Goal: Information Seeking & Learning: Learn about a topic

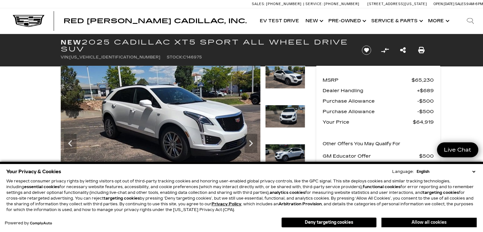
click at [415, 219] on button "Allow all cookies" at bounding box center [428, 222] width 95 height 10
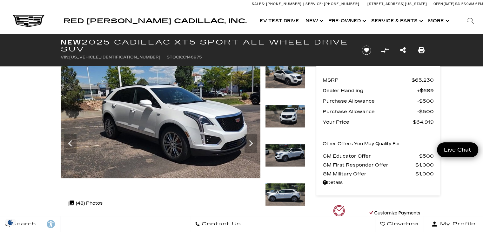
click at [246, 219] on link "Contact Us" at bounding box center [218, 224] width 56 height 16
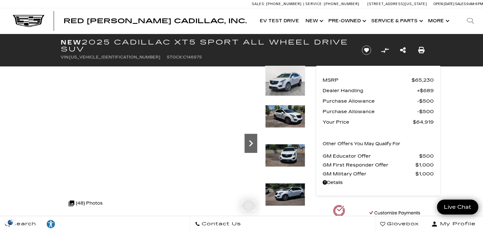
click at [251, 143] on icon "Next" at bounding box center [250, 143] width 13 height 13
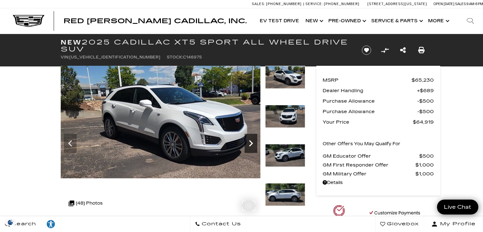
click at [251, 143] on icon "Next" at bounding box center [250, 143] width 13 height 13
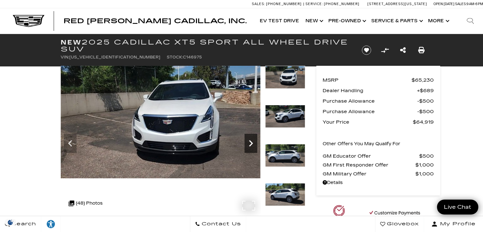
click at [251, 143] on icon "Next" at bounding box center [250, 143] width 13 height 13
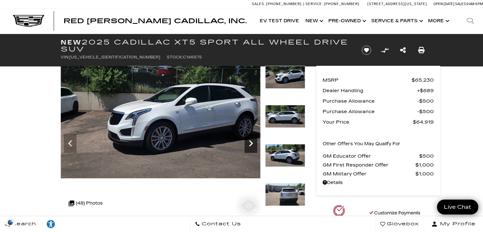
click at [251, 143] on icon "Next" at bounding box center [250, 143] width 13 height 13
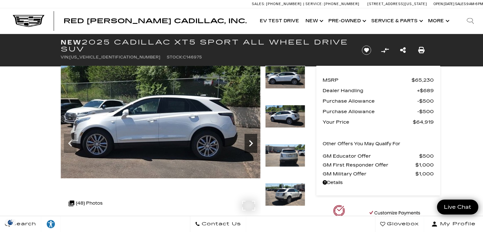
click at [251, 143] on icon "Next" at bounding box center [250, 143] width 13 height 13
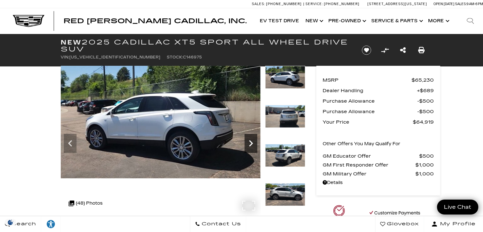
click at [251, 143] on icon "Next" at bounding box center [250, 143] width 13 height 13
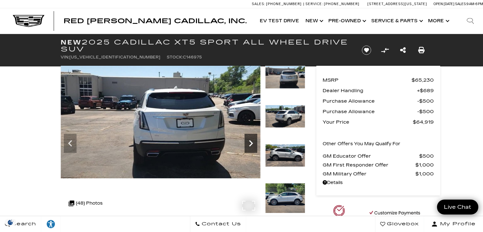
click at [251, 143] on icon "Next" at bounding box center [250, 143] width 13 height 13
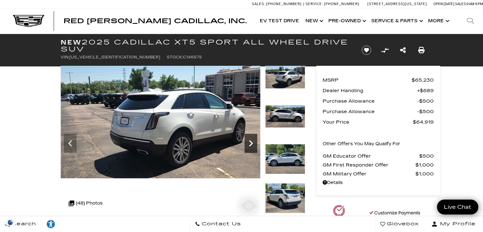
click at [251, 143] on icon "Next" at bounding box center [250, 143] width 13 height 13
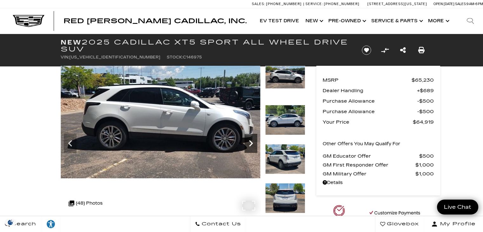
click at [251, 143] on icon "Next" at bounding box center [250, 143] width 13 height 13
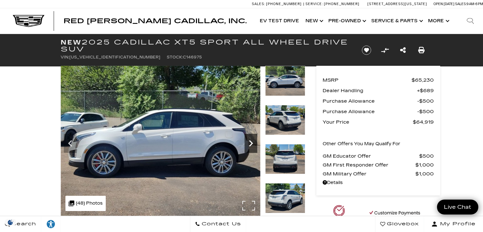
click at [251, 143] on icon "Next" at bounding box center [250, 143] width 13 height 13
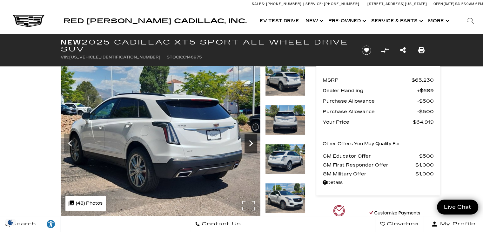
click at [251, 143] on icon "Next" at bounding box center [250, 143] width 13 height 13
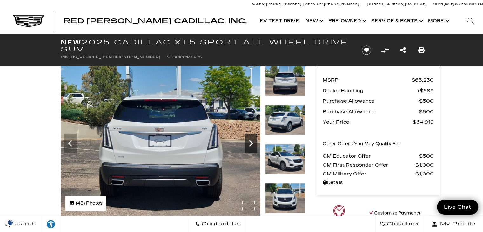
click at [251, 143] on icon "Next" at bounding box center [250, 143] width 13 height 13
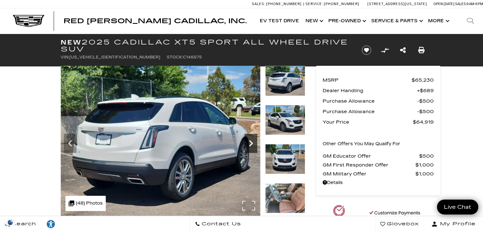
click at [251, 143] on icon "Next" at bounding box center [250, 143] width 13 height 13
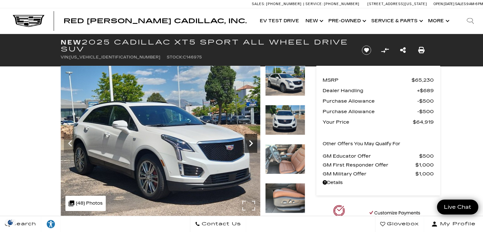
click at [251, 143] on icon "Next" at bounding box center [250, 143] width 13 height 13
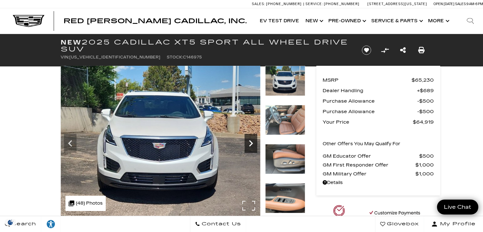
click at [251, 143] on icon "Next" at bounding box center [250, 143] width 13 height 13
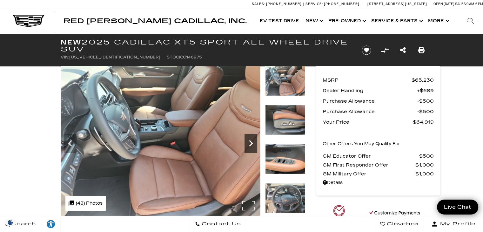
click at [251, 143] on icon "Next" at bounding box center [250, 143] width 13 height 13
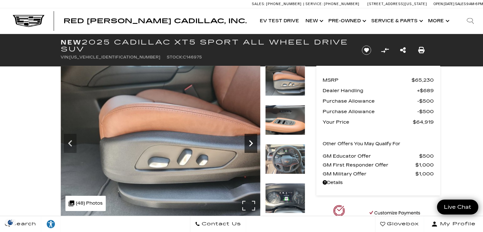
click at [251, 143] on icon "Next" at bounding box center [250, 143] width 13 height 13
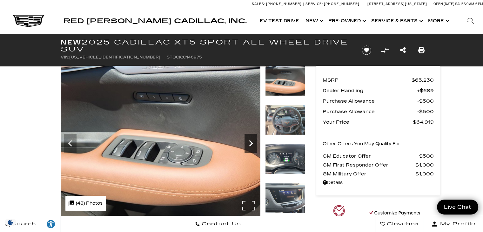
click at [251, 143] on icon "Next" at bounding box center [250, 143] width 13 height 13
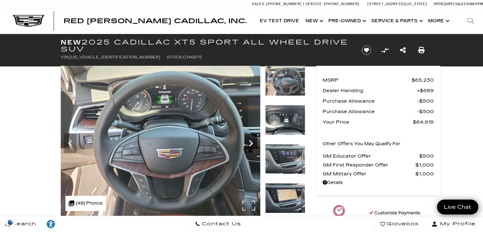
click at [251, 143] on icon "Next" at bounding box center [250, 143] width 13 height 13
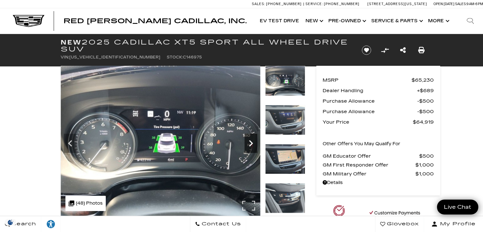
click at [251, 143] on icon "Next" at bounding box center [250, 143] width 13 height 13
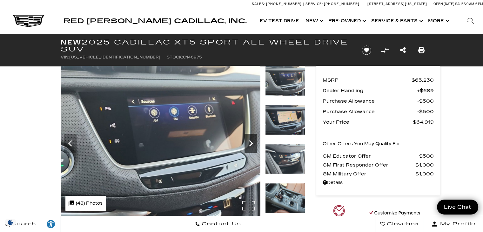
click at [251, 143] on icon "Next" at bounding box center [250, 143] width 13 height 13
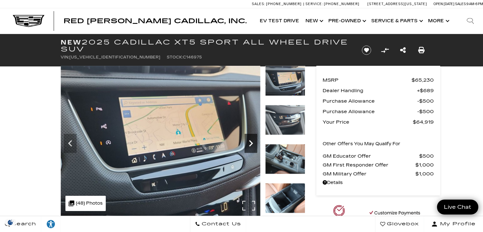
click at [251, 143] on icon "Next" at bounding box center [250, 143] width 13 height 13
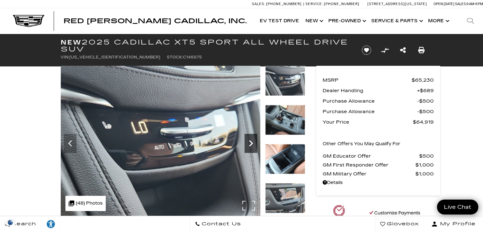
click at [251, 143] on icon "Next" at bounding box center [250, 143] width 13 height 13
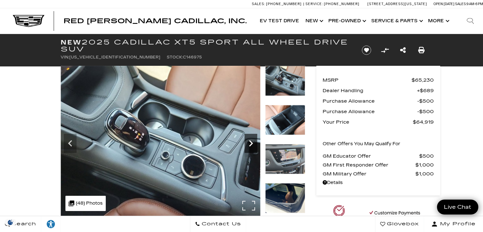
click at [251, 143] on icon "Next" at bounding box center [250, 143] width 13 height 13
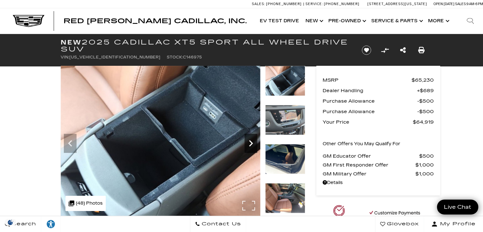
click at [251, 143] on icon "Next" at bounding box center [250, 143] width 13 height 13
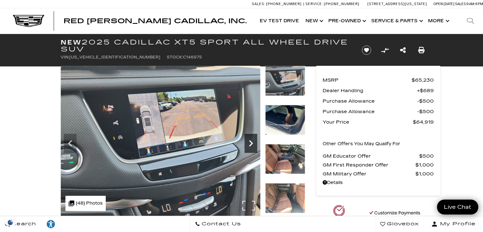
click at [251, 143] on icon "Next" at bounding box center [250, 143] width 13 height 13
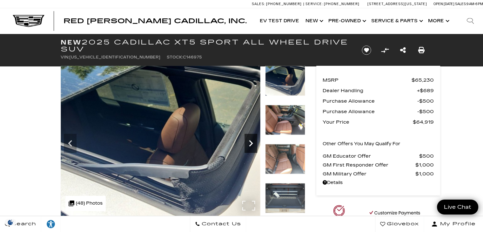
click at [251, 143] on icon "Next" at bounding box center [250, 143] width 13 height 13
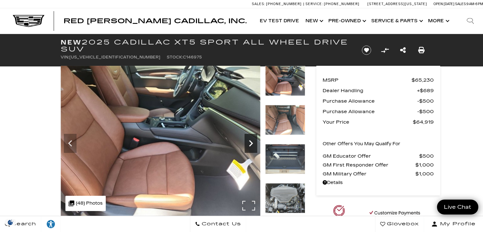
click at [251, 143] on icon "Next" at bounding box center [250, 143] width 13 height 13
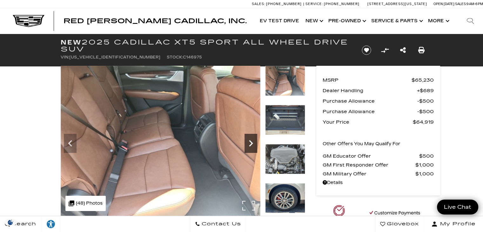
click at [251, 143] on icon "Next" at bounding box center [250, 143] width 13 height 13
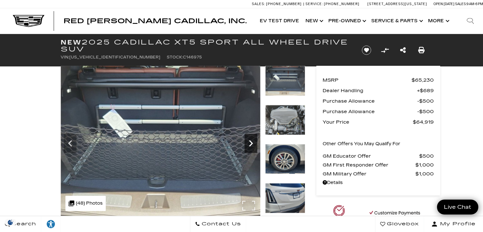
click at [251, 143] on icon "Next" at bounding box center [250, 143] width 13 height 13
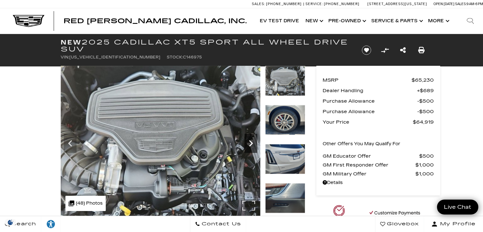
click at [251, 143] on icon "Next" at bounding box center [250, 143] width 13 height 13
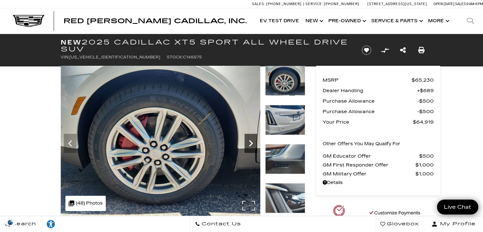
click at [251, 143] on icon "Next" at bounding box center [250, 143] width 13 height 13
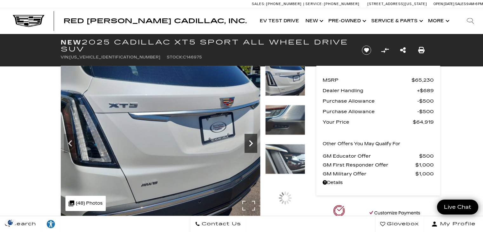
click at [251, 143] on icon "Next" at bounding box center [250, 143] width 13 height 13
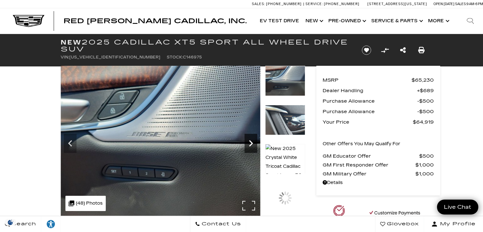
click at [251, 143] on icon "Next" at bounding box center [250, 143] width 13 height 13
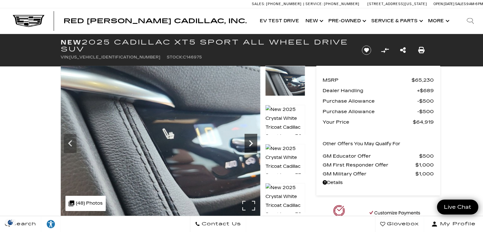
click at [251, 143] on icon "Next" at bounding box center [250, 143] width 13 height 13
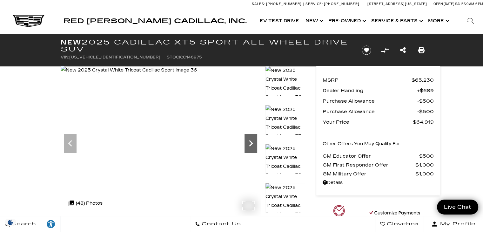
click at [251, 143] on icon "Next" at bounding box center [250, 143] width 13 height 13
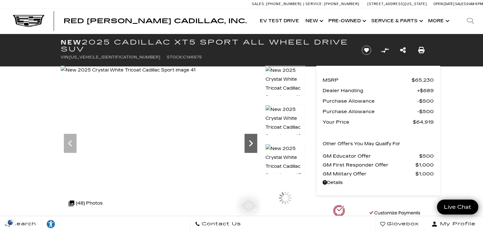
click at [251, 143] on icon "Next" at bounding box center [250, 143] width 13 height 13
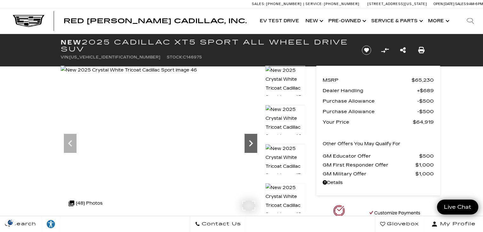
click at [251, 143] on icon "Next" at bounding box center [250, 143] width 13 height 13
click at [197, 75] on img at bounding box center [129, 70] width 136 height 9
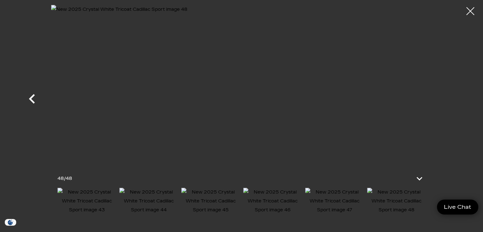
click at [29, 99] on icon "Previous" at bounding box center [32, 98] width 19 height 19
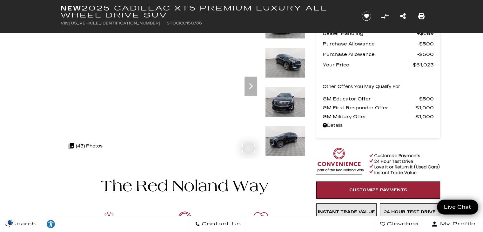
scroll to position [56, 0]
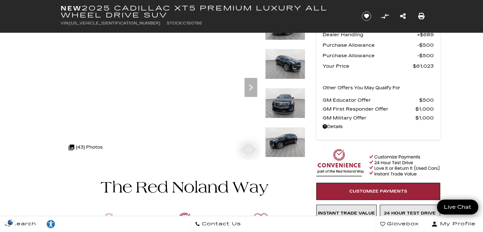
click at [83, 148] on div ".cls-1, .cls-3 { fill: #c50033; } .cls-1 { clip-rule: evenodd; } .cls-2 { clip-…" at bounding box center [85, 147] width 40 height 15
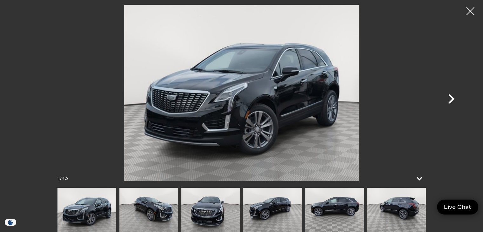
click at [449, 99] on icon "Next" at bounding box center [450, 98] width 19 height 19
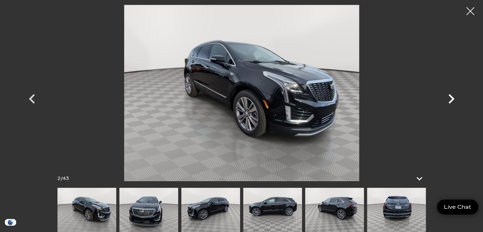
click at [449, 99] on icon "Next" at bounding box center [450, 98] width 19 height 19
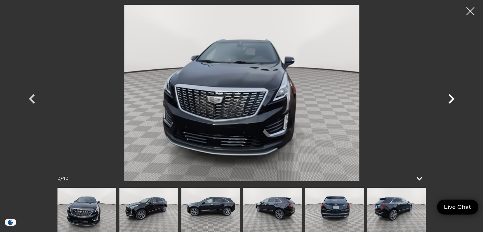
click at [449, 99] on icon "Next" at bounding box center [450, 98] width 19 height 19
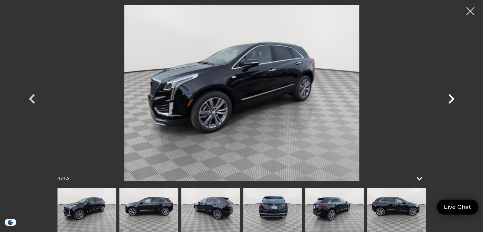
click at [449, 99] on icon "Next" at bounding box center [450, 98] width 19 height 19
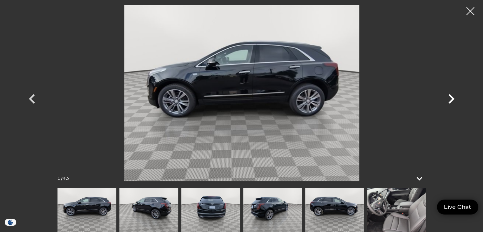
click at [449, 99] on icon "Next" at bounding box center [450, 98] width 19 height 19
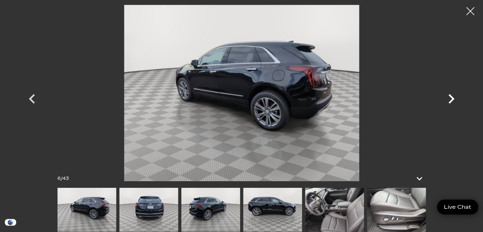
click at [449, 99] on icon "Next" at bounding box center [450, 98] width 19 height 19
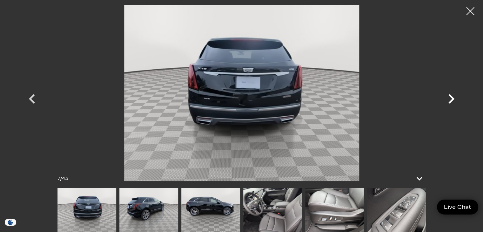
click at [449, 99] on icon "Next" at bounding box center [450, 98] width 19 height 19
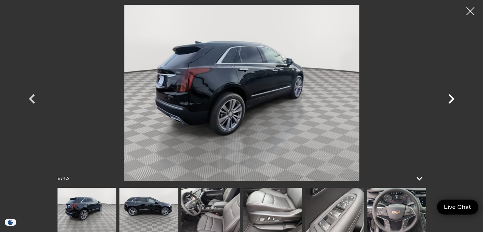
click at [449, 99] on icon "Next" at bounding box center [450, 98] width 19 height 19
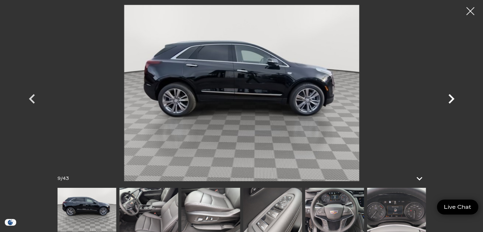
click at [449, 99] on icon "Next" at bounding box center [450, 98] width 19 height 19
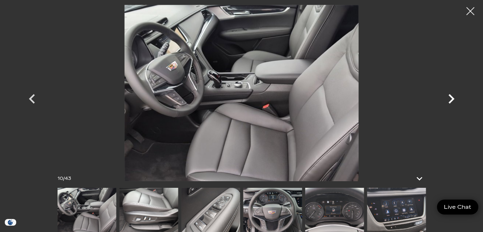
click at [449, 99] on icon "Next" at bounding box center [450, 98] width 19 height 19
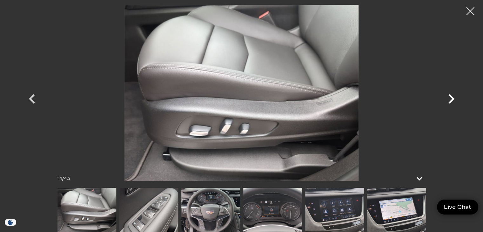
click at [449, 99] on icon "Next" at bounding box center [450, 98] width 19 height 19
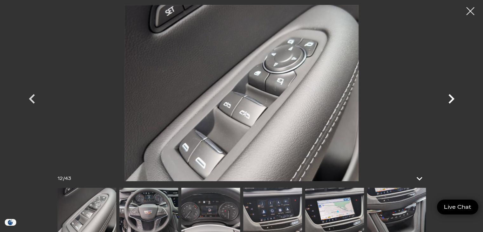
click at [449, 99] on icon "Next" at bounding box center [450, 98] width 19 height 19
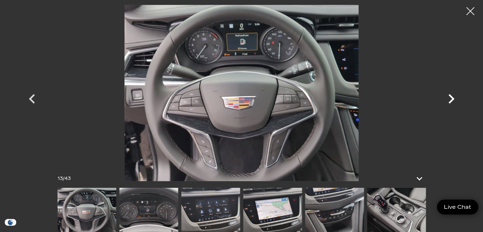
click at [449, 99] on icon "Next" at bounding box center [450, 98] width 19 height 19
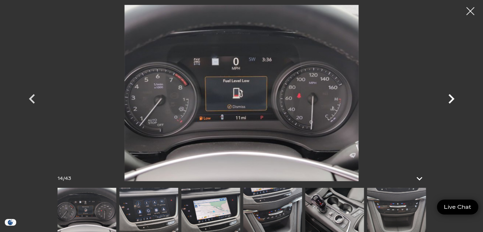
click at [449, 99] on icon "Next" at bounding box center [450, 98] width 19 height 19
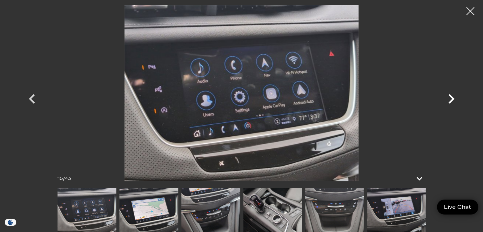
click at [449, 99] on icon "Next" at bounding box center [450, 98] width 19 height 19
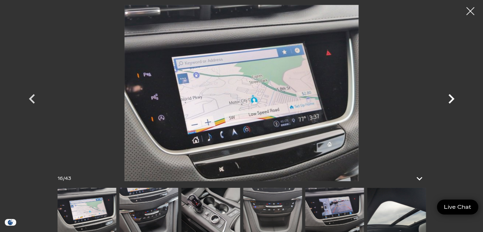
click at [449, 99] on icon "Next" at bounding box center [450, 98] width 19 height 19
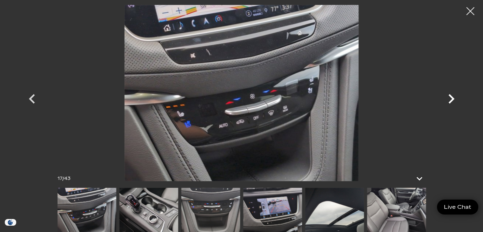
click at [449, 99] on icon "Next" at bounding box center [450, 98] width 19 height 19
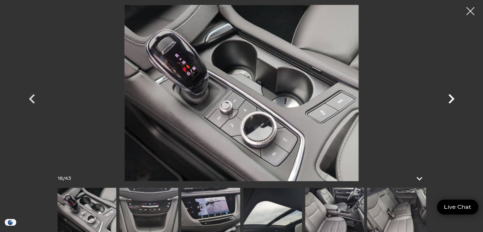
click at [449, 99] on icon "Next" at bounding box center [450, 98] width 19 height 19
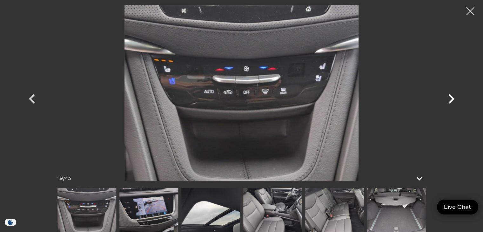
click at [449, 99] on icon "Next" at bounding box center [450, 98] width 19 height 19
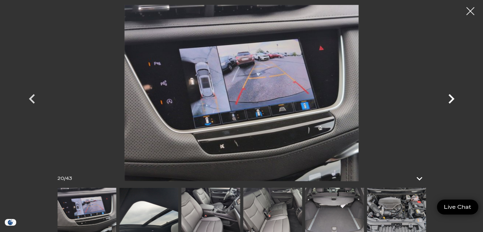
click at [449, 99] on icon "Next" at bounding box center [450, 98] width 19 height 19
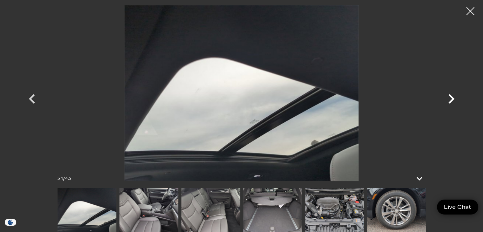
click at [449, 99] on icon "Next" at bounding box center [450, 98] width 19 height 19
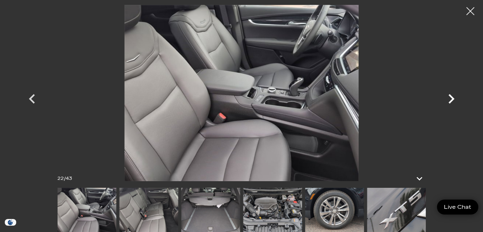
click at [449, 99] on icon "Next" at bounding box center [450, 98] width 19 height 19
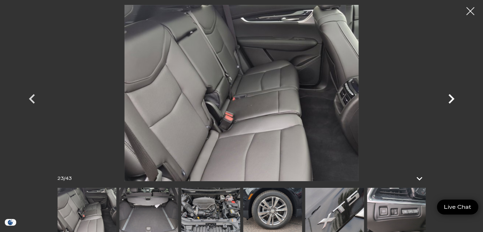
click at [449, 99] on icon "Next" at bounding box center [450, 98] width 19 height 19
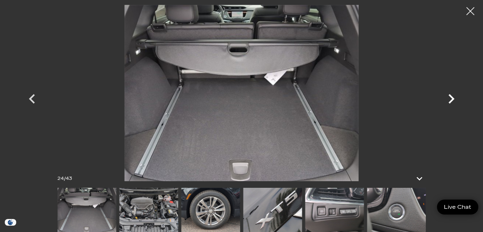
click at [449, 99] on icon "Next" at bounding box center [450, 98] width 19 height 19
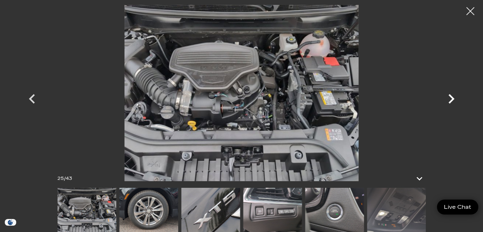
click at [449, 99] on icon "Next" at bounding box center [450, 98] width 19 height 19
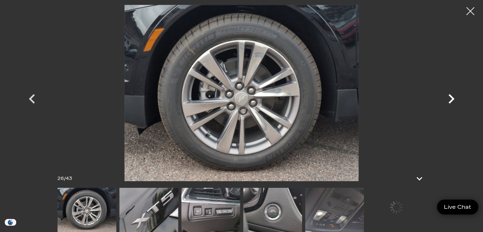
click at [449, 99] on icon "Next" at bounding box center [450, 98] width 19 height 19
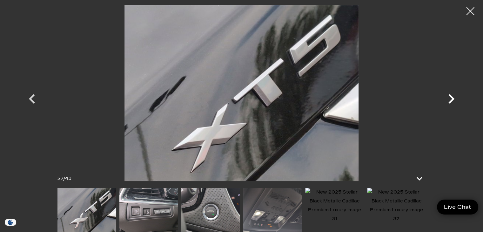
click at [449, 99] on icon "Next" at bounding box center [450, 98] width 19 height 19
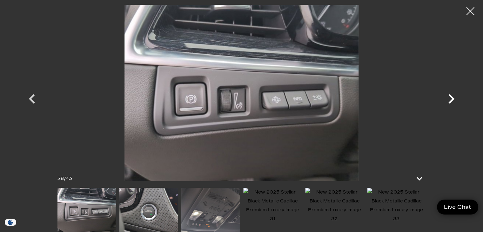
click at [449, 99] on icon "Next" at bounding box center [450, 98] width 19 height 19
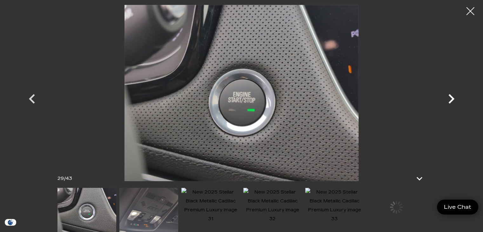
click at [449, 99] on icon "Next" at bounding box center [450, 98] width 19 height 19
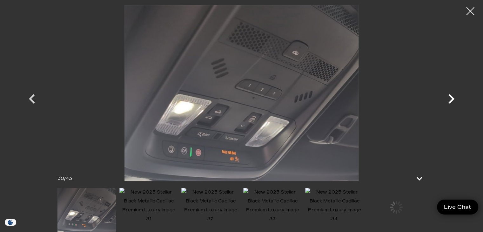
click at [449, 99] on icon "Next" at bounding box center [450, 98] width 19 height 19
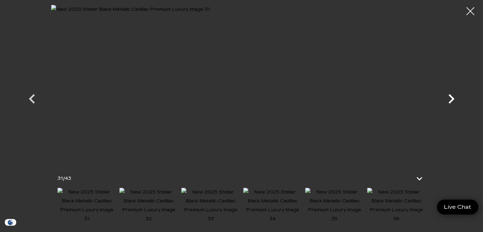
click at [449, 99] on icon "Next" at bounding box center [450, 98] width 19 height 19
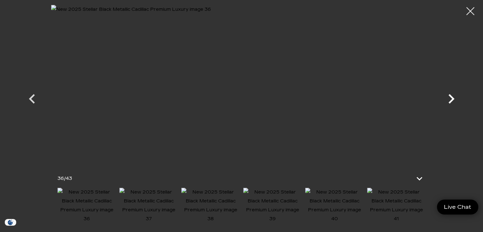
click at [449, 99] on icon "Next" at bounding box center [450, 98] width 19 height 19
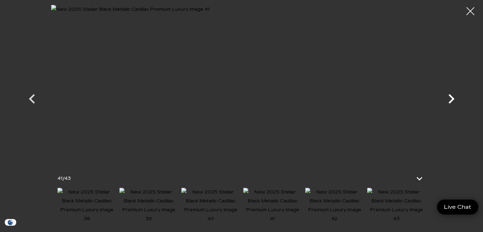
click at [449, 99] on icon "Next" at bounding box center [450, 98] width 19 height 19
click at [449, 99] on div at bounding box center [241, 93] width 444 height 176
click at [471, 10] on div at bounding box center [470, 11] width 17 height 17
